Goal: Use online tool/utility: Utilize a website feature to perform a specific function

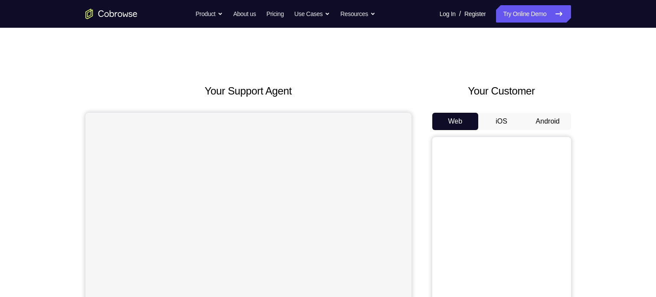
click at [547, 124] on button "Android" at bounding box center [548, 121] width 46 height 17
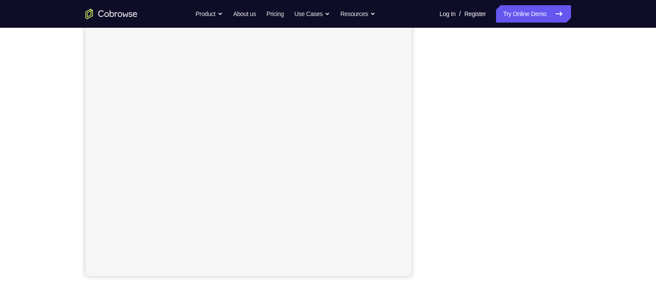
scroll to position [121, 0]
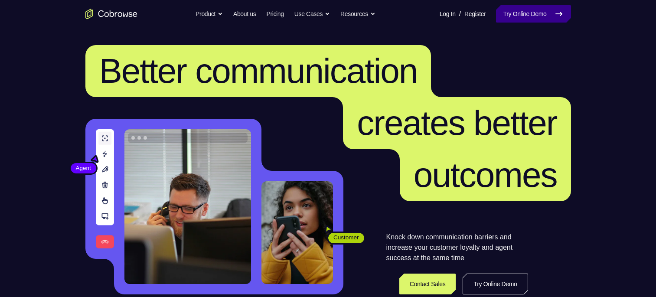
click at [530, 15] on link "Try Online Demo" at bounding box center [533, 13] width 75 height 17
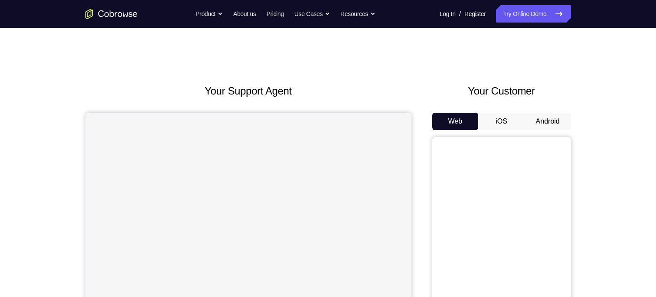
click at [541, 121] on button "Android" at bounding box center [548, 121] width 46 height 17
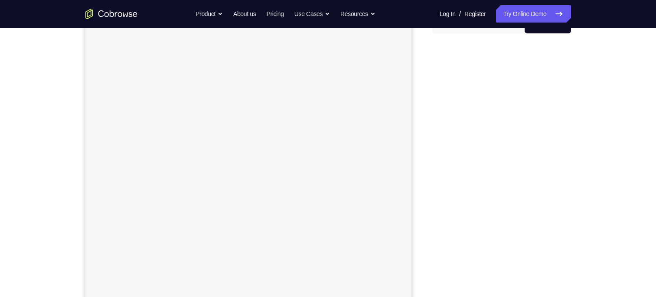
scroll to position [97, 0]
